Goal: Information Seeking & Learning: Learn about a topic

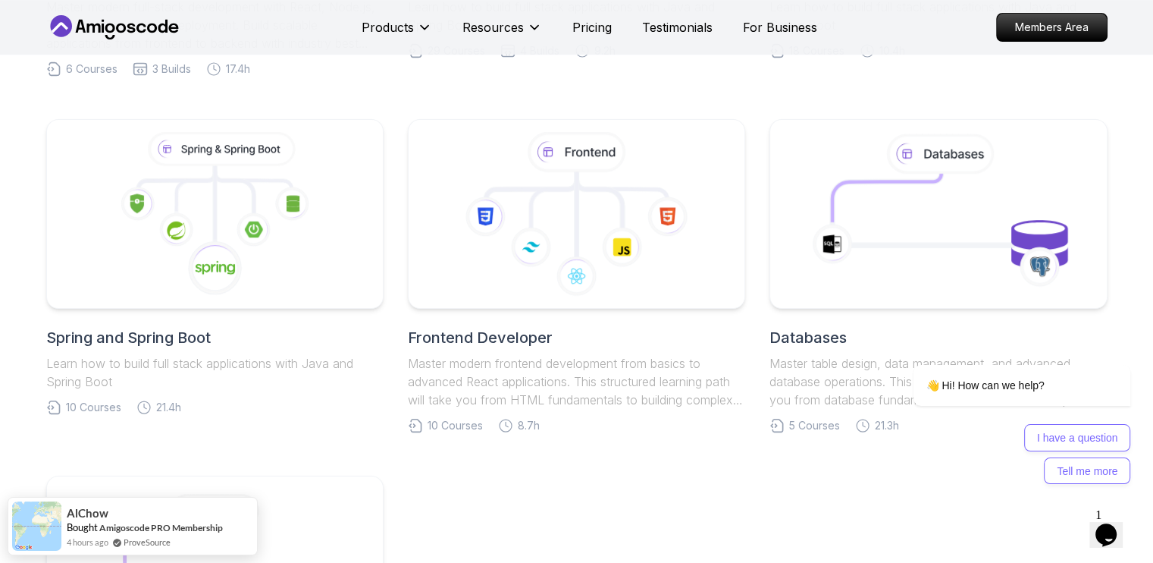
scroll to position [706, 0]
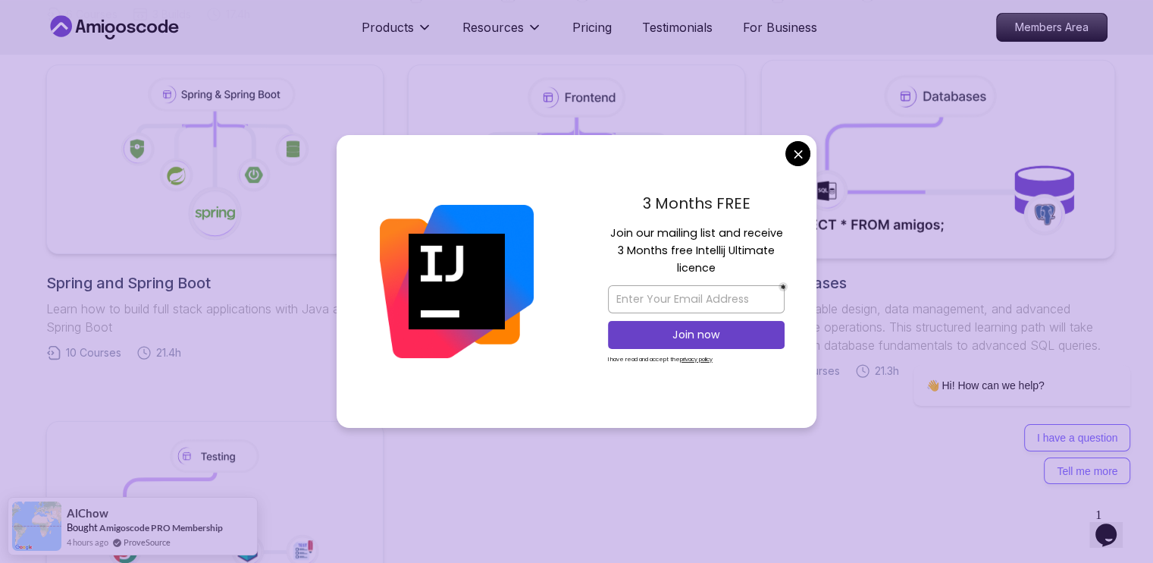
click at [802, 157] on body "Products Resources Pricing Testimonials For Business Members Area Products Reso…" at bounding box center [576, 420] width 1153 height 2253
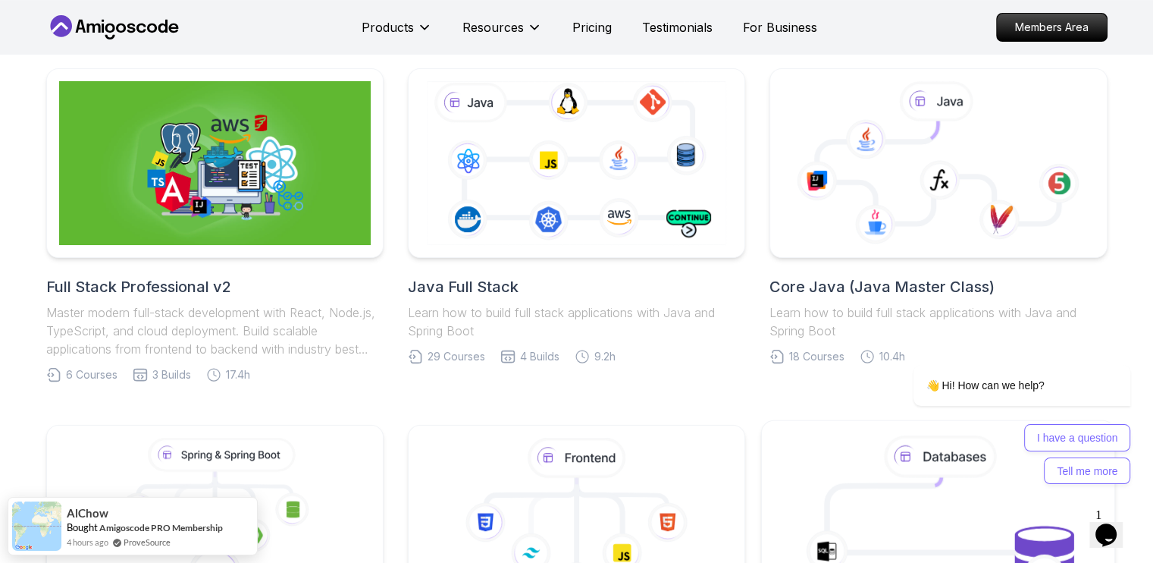
scroll to position [334, 0]
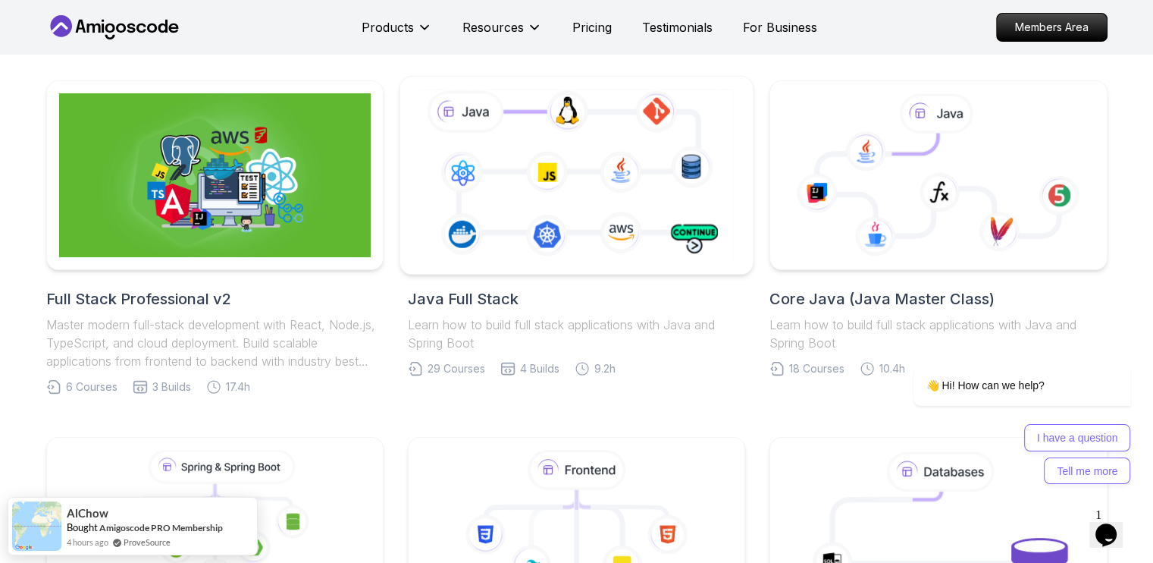
click at [605, 157] on icon at bounding box center [576, 175] width 321 height 178
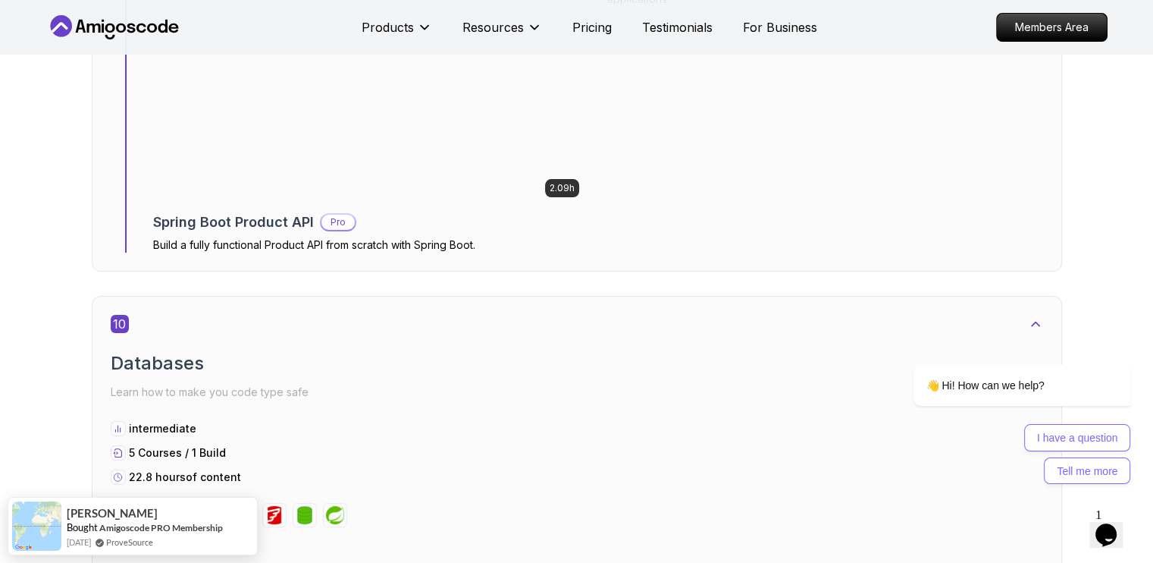
scroll to position [5944, 0]
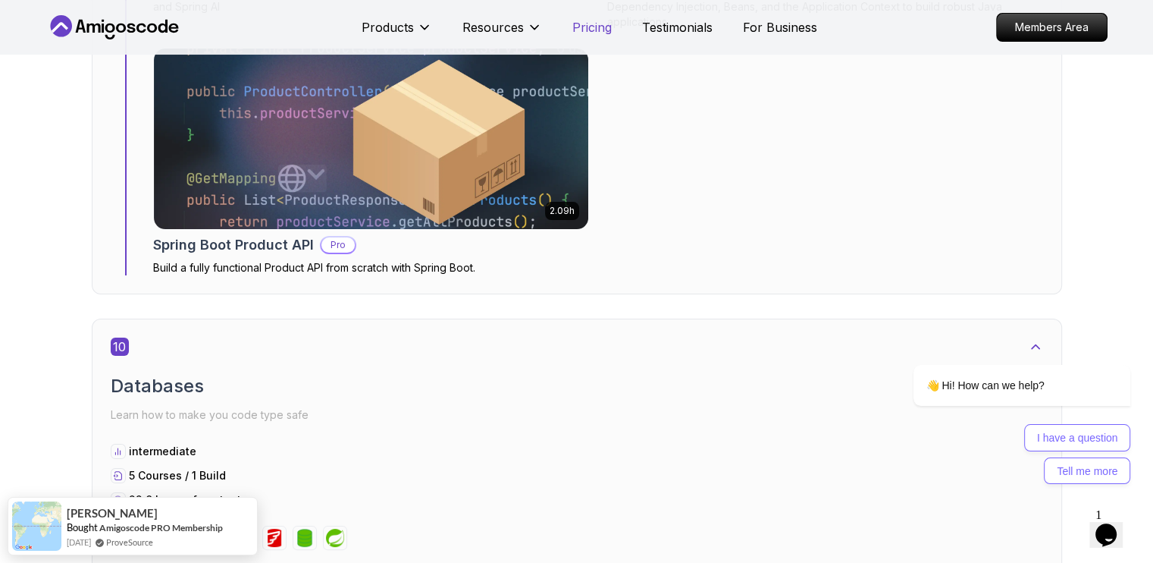
click at [601, 31] on p "Pricing" at bounding box center [592, 27] width 39 height 18
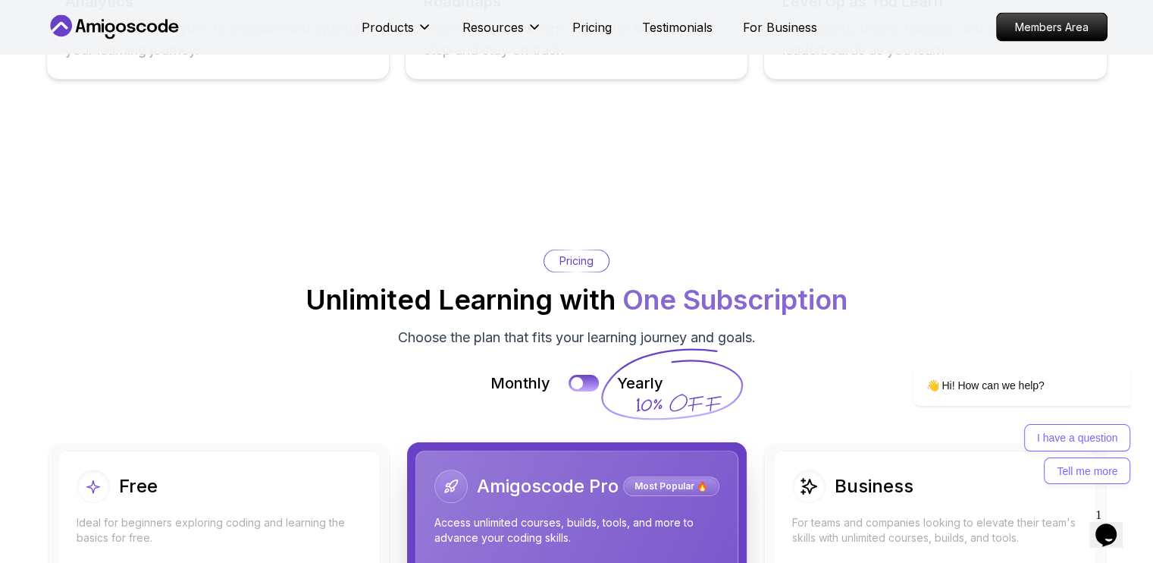
scroll to position [3165, 0]
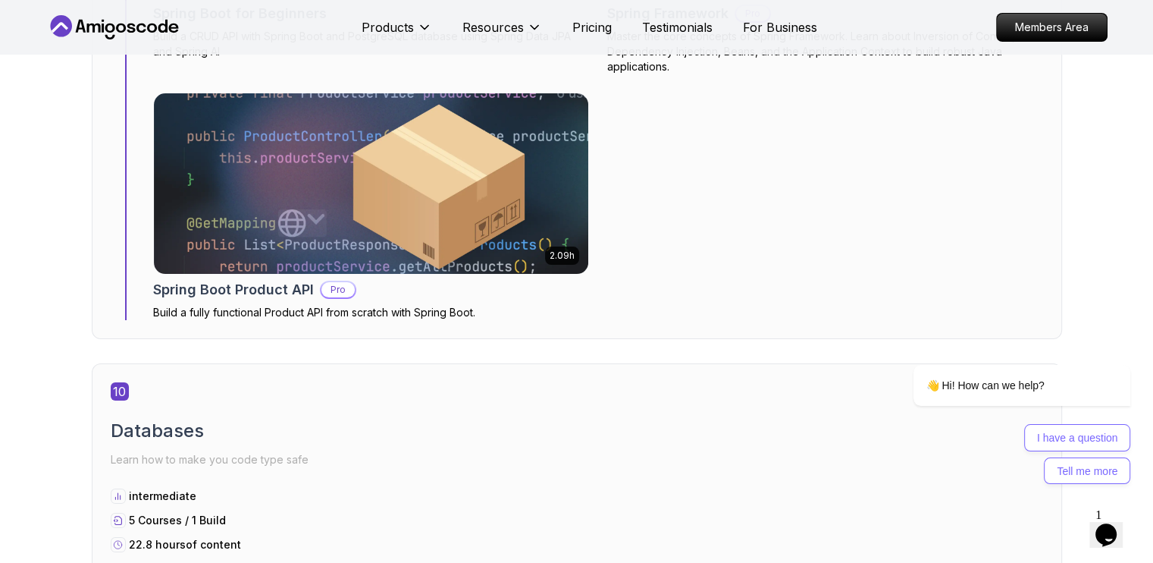
scroll to position [5944, 0]
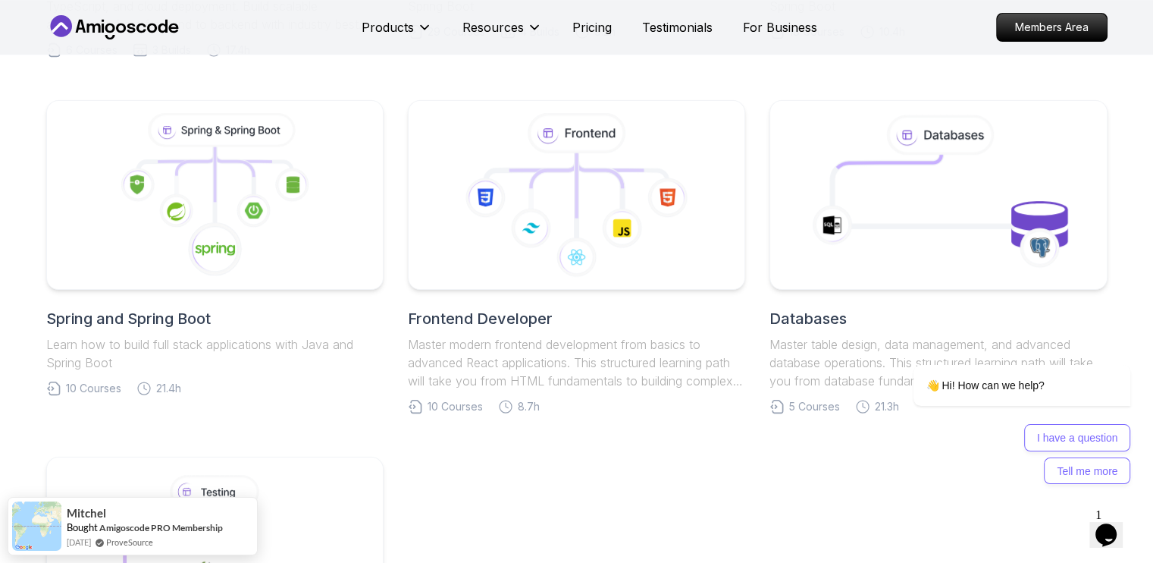
scroll to position [719, 0]
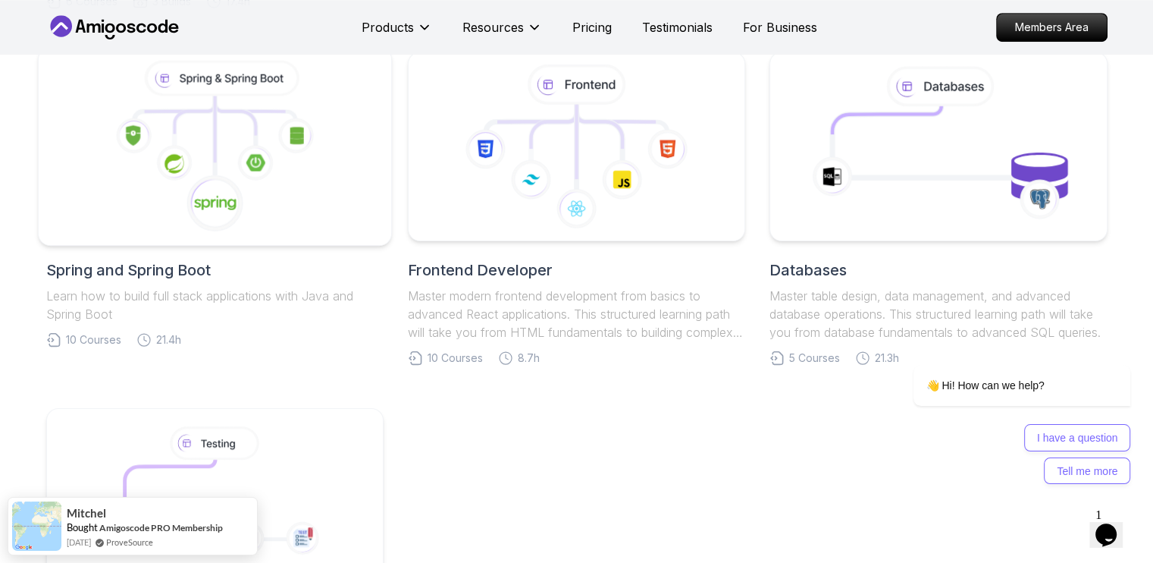
click at [235, 145] on icon at bounding box center [215, 147] width 328 height 172
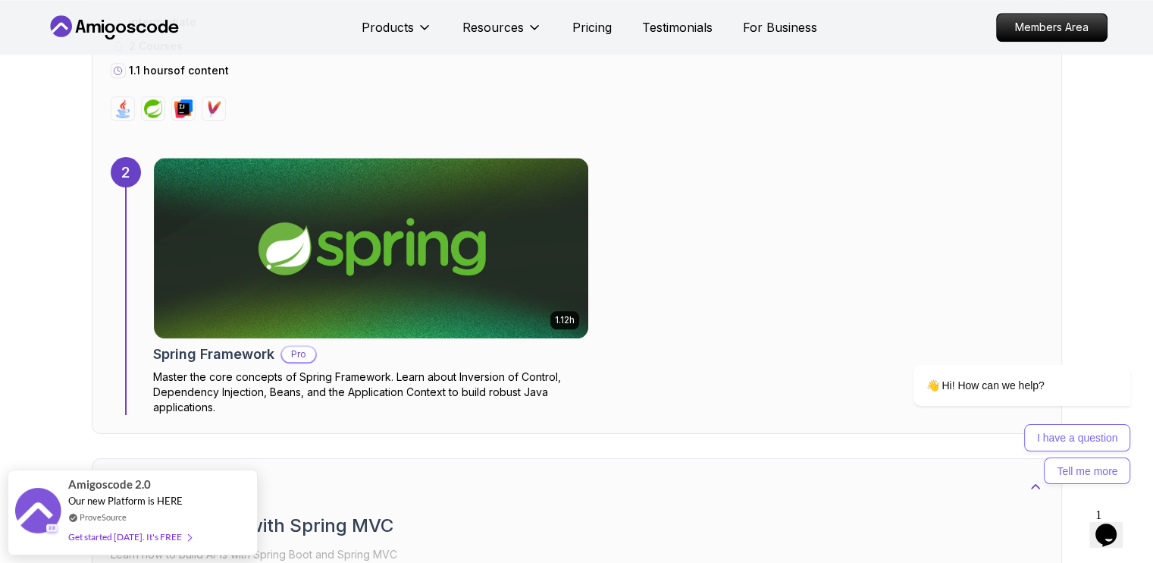
scroll to position [1498, 0]
